Goal: Entertainment & Leisure: Consume media (video, audio)

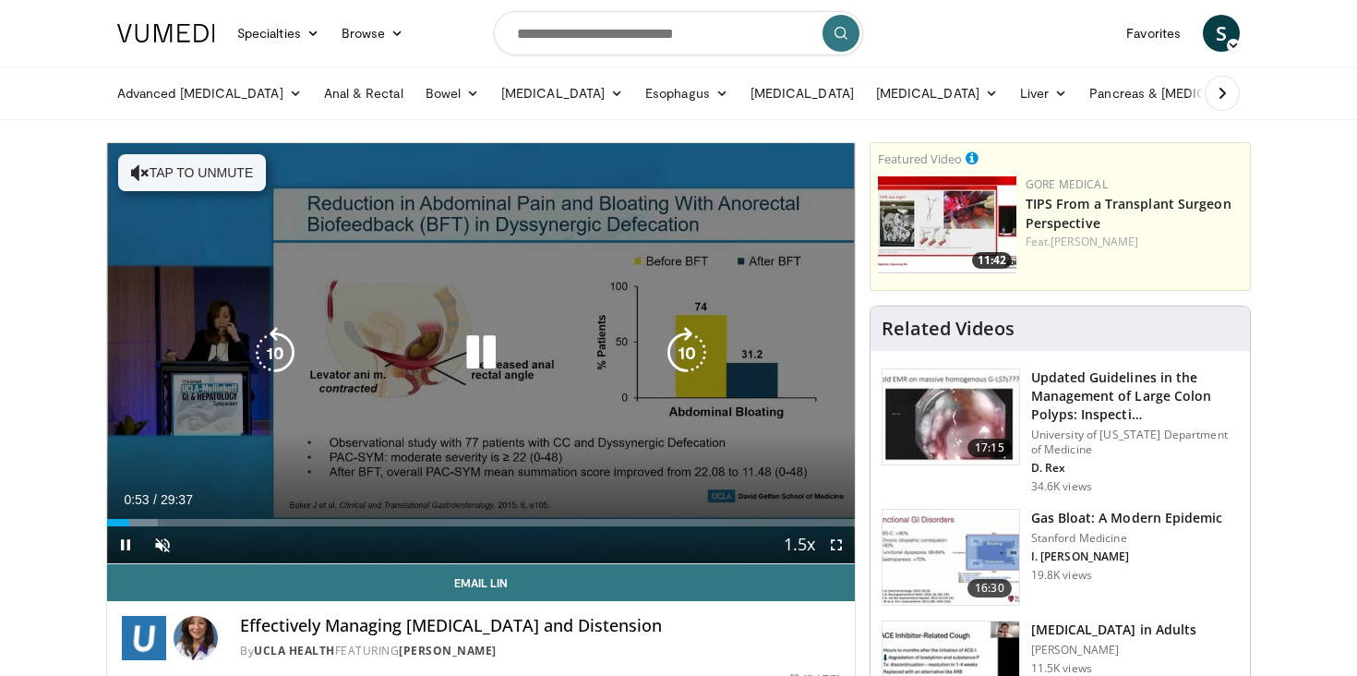
click at [190, 168] on button "Tap to unmute" at bounding box center [192, 172] width 148 height 37
click at [682, 350] on icon "Video Player" at bounding box center [687, 353] width 52 height 52
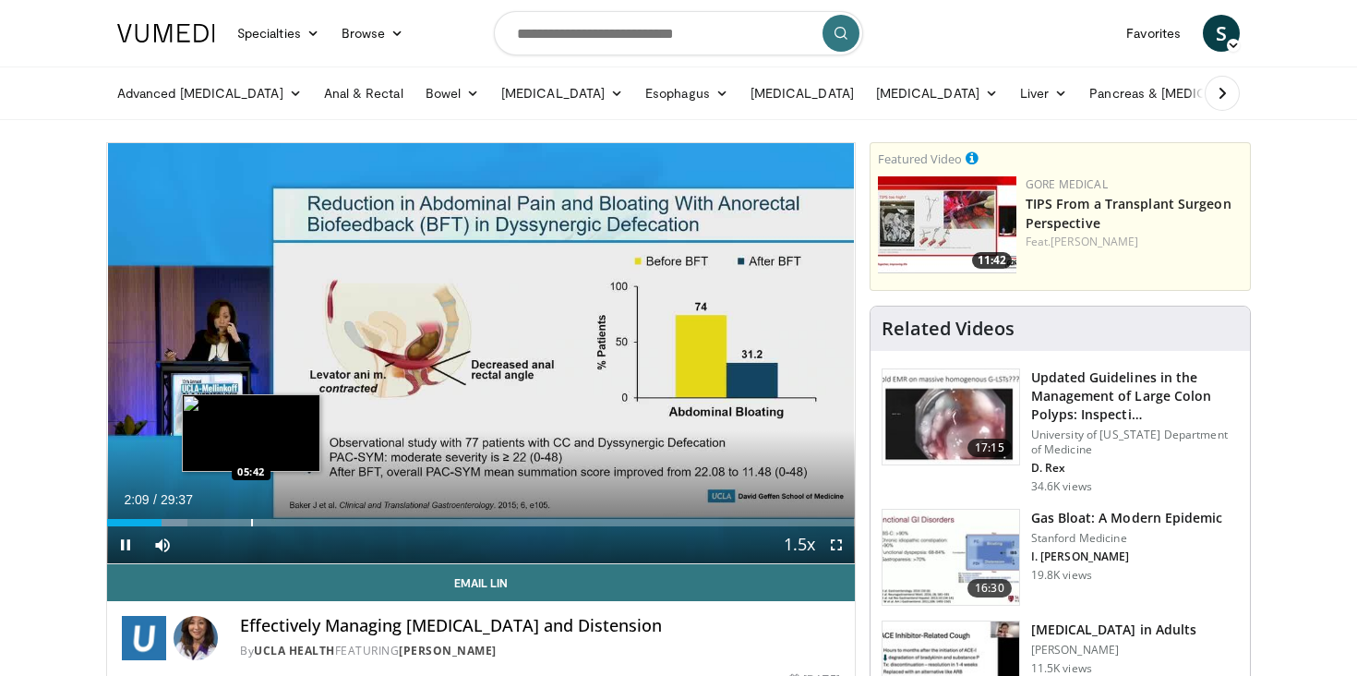
click at [250, 517] on div "Loaded : 10.69% 02:10 05:42" at bounding box center [481, 518] width 748 height 18
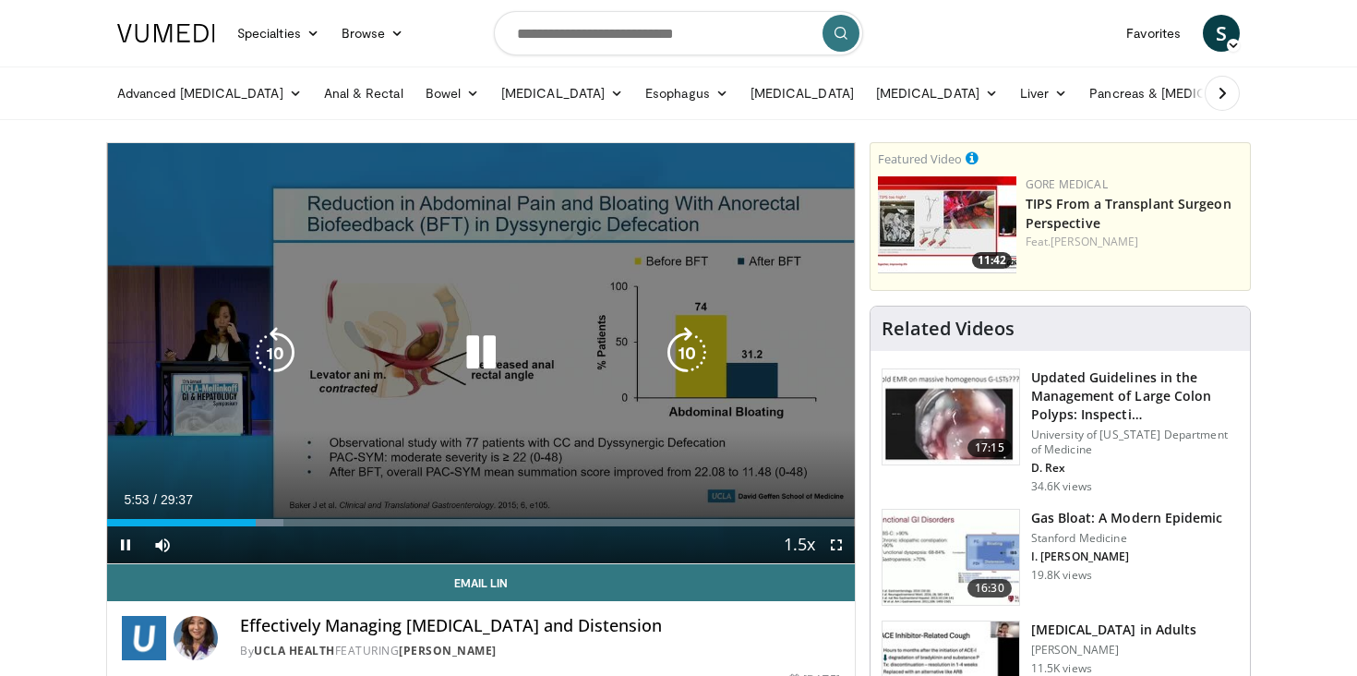
click at [289, 344] on icon "Video Player" at bounding box center [275, 353] width 52 height 52
click at [284, 342] on icon "Video Player" at bounding box center [275, 353] width 52 height 52
click at [286, 337] on icon "Video Player" at bounding box center [275, 353] width 52 height 52
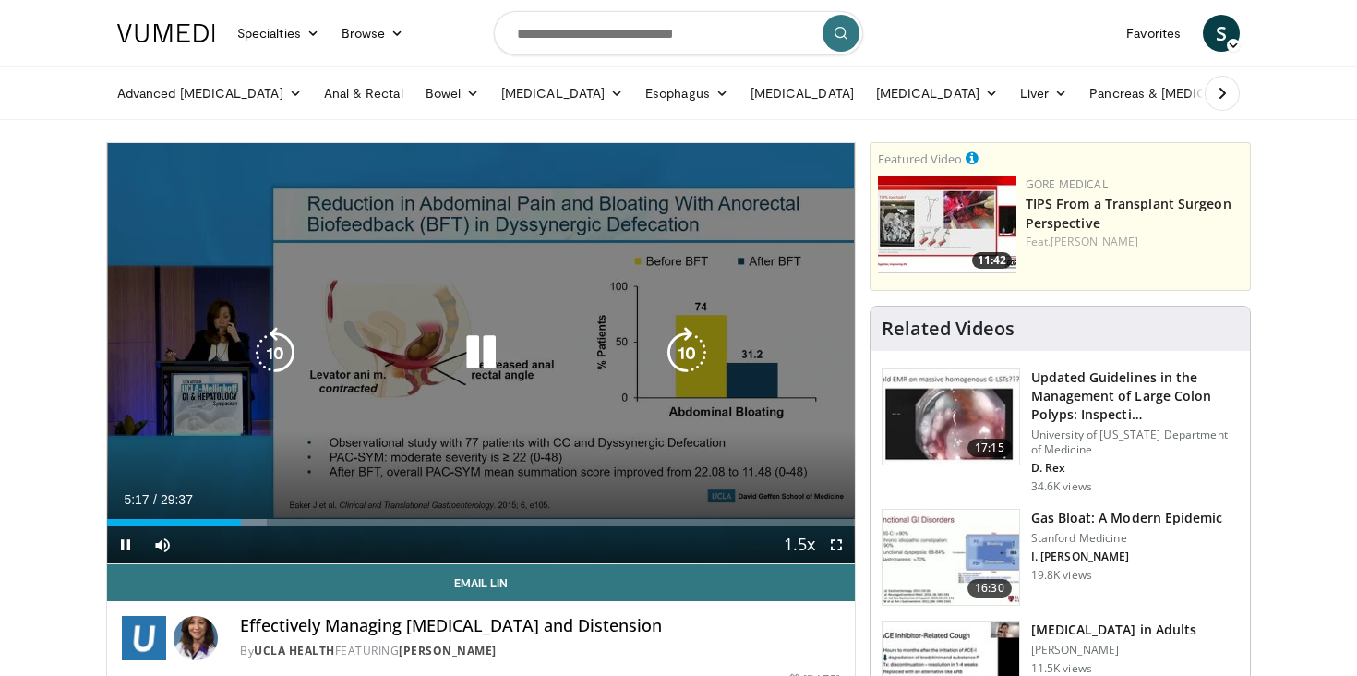
click at [286, 337] on icon "Video Player" at bounding box center [275, 353] width 52 height 52
click at [484, 337] on icon "Video Player" at bounding box center [481, 353] width 52 height 52
